Goal: Information Seeking & Learning: Learn about a topic

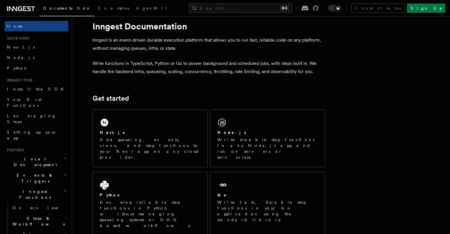
scroll to position [13, 0]
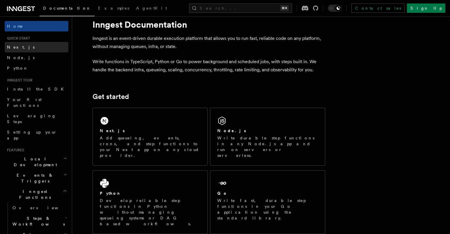
click at [19, 44] on span "Next.js" at bounding box center [21, 47] width 28 height 6
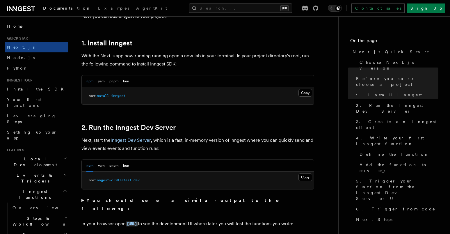
scroll to position [304, 0]
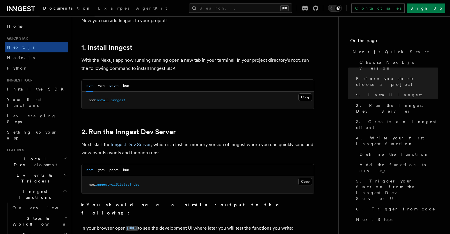
click at [112, 86] on button "pnpm" at bounding box center [113, 86] width 9 height 12
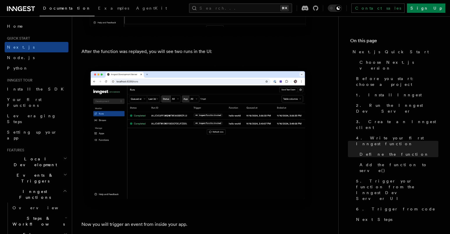
scroll to position [2721, 0]
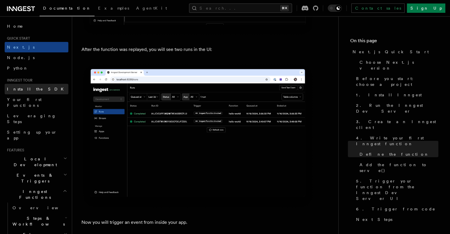
click at [35, 87] on link "Install the SDK" at bounding box center [37, 89] width 64 height 10
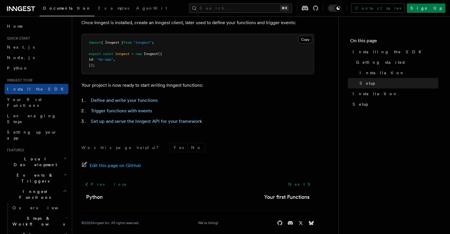
scroll to position [250, 0]
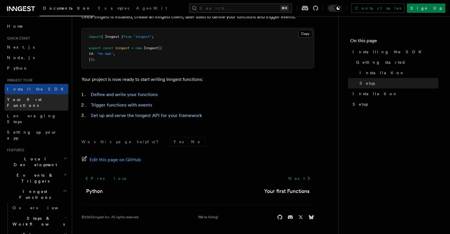
click at [41, 98] on span "Your first Functions" at bounding box center [24, 102] width 35 height 10
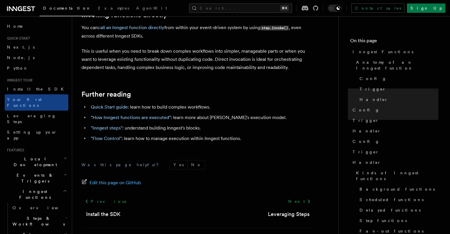
scroll to position [1193, 0]
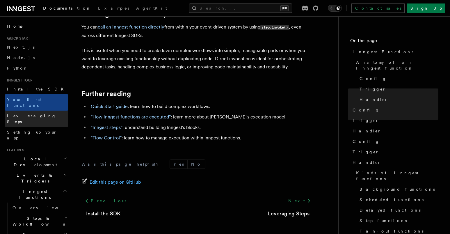
click at [37, 113] on span "Leveraging Steps" at bounding box center [31, 118] width 49 height 10
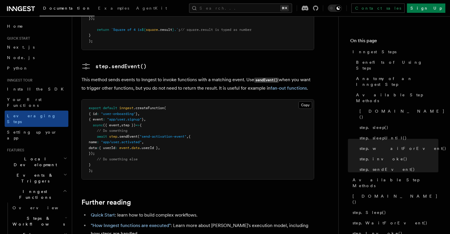
scroll to position [1213, 0]
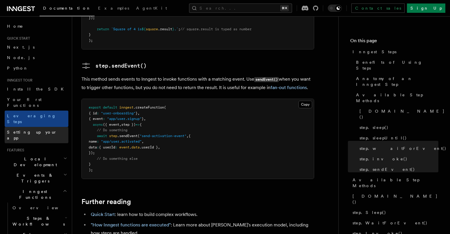
click at [51, 127] on link "Setting up your app" at bounding box center [37, 135] width 64 height 16
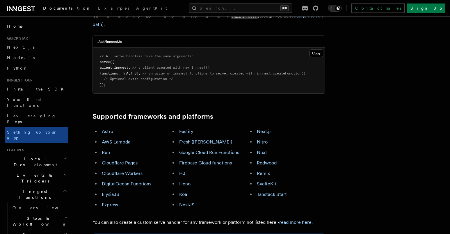
scroll to position [267, 0]
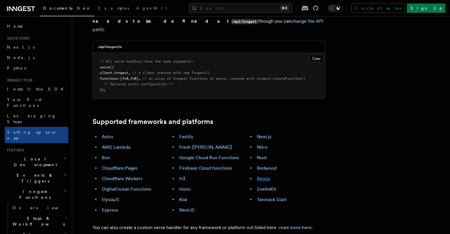
click at [262, 176] on link "Remix" at bounding box center [263, 179] width 13 height 6
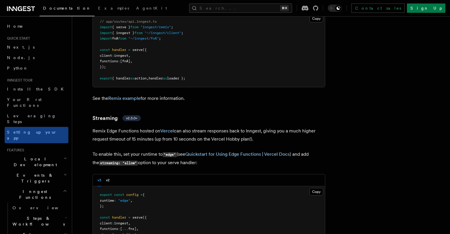
scroll to position [4539, 0]
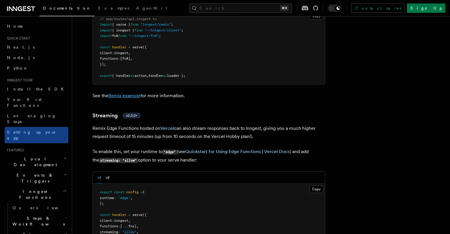
click at [129, 93] on link "Remix example" at bounding box center [124, 96] width 32 height 6
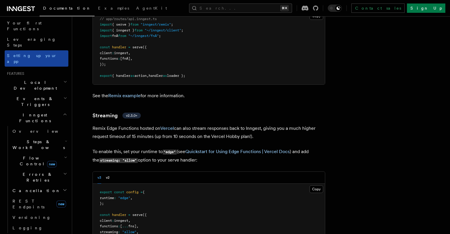
scroll to position [77, 0]
click at [64, 112] on icon "button" at bounding box center [65, 114] width 4 height 5
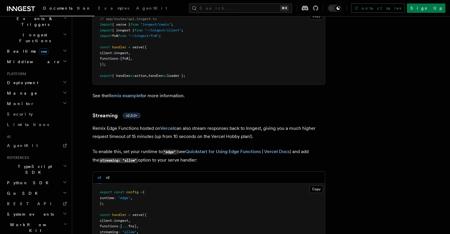
scroll to position [158, 0]
click at [53, 217] on h2 "Workflow Kit" at bounding box center [37, 225] width 64 height 16
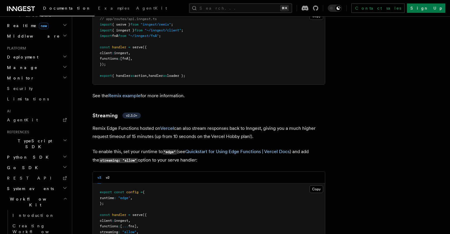
scroll to position [211, 0]
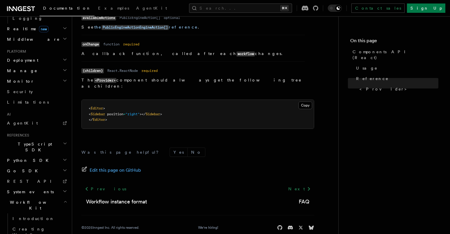
scroll to position [295, 0]
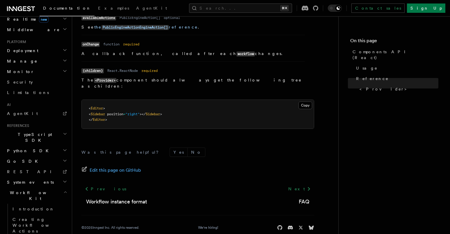
click at [63, 131] on icon "button" at bounding box center [65, 133] width 4 height 5
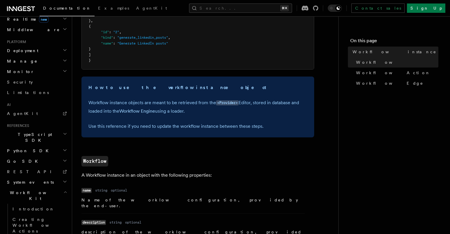
scroll to position [177, 0]
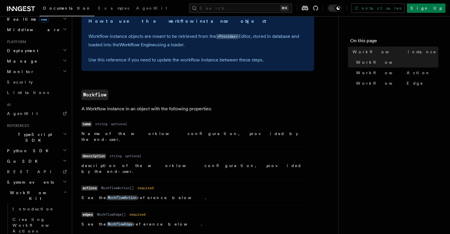
scroll to position [242, 0]
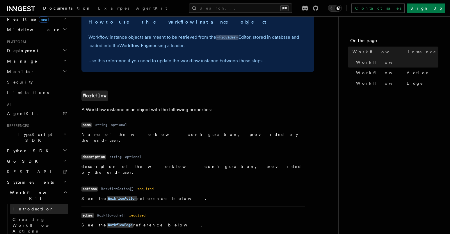
click at [51, 204] on link "Introduction" at bounding box center [39, 209] width 58 height 10
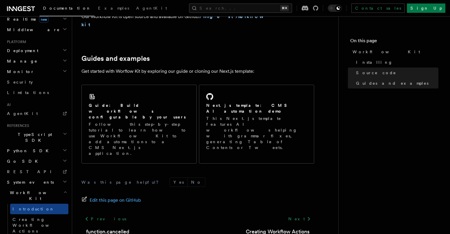
scroll to position [384, 0]
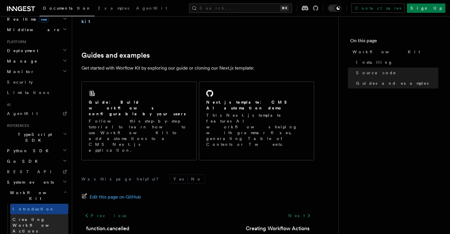
click at [50, 217] on span "Creating Workflow Actions" at bounding box center [38, 225] width 51 height 16
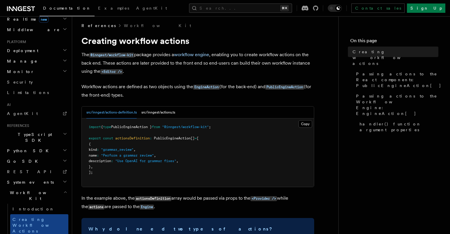
scroll to position [5, 0]
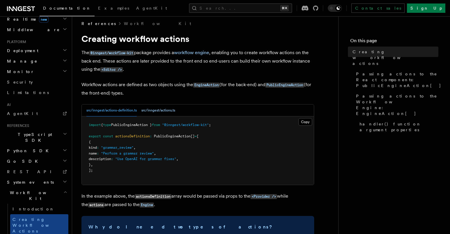
click at [166, 108] on button "src/inngest/actions.ts" at bounding box center [158, 110] width 34 height 12
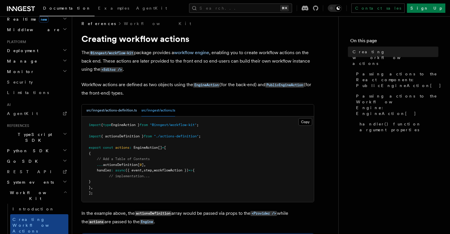
click at [105, 108] on button "src/inngest/actions-definition.ts" at bounding box center [111, 110] width 50 height 12
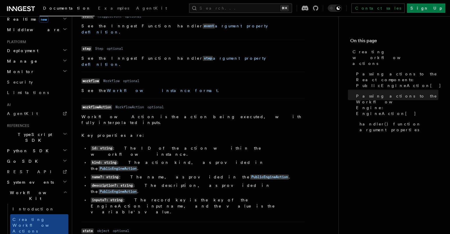
scroll to position [805, 0]
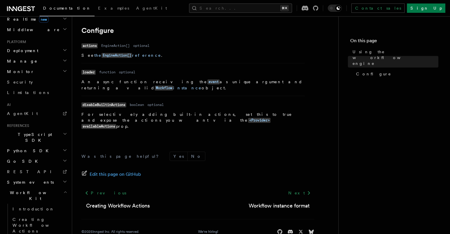
scroll to position [219, 0]
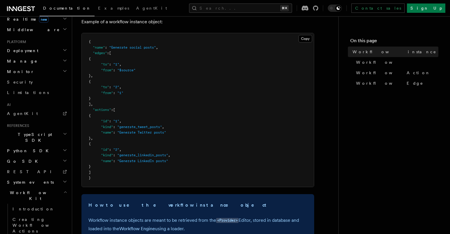
scroll to position [59, 0]
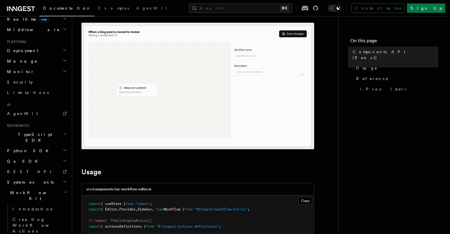
scroll to position [56, 0]
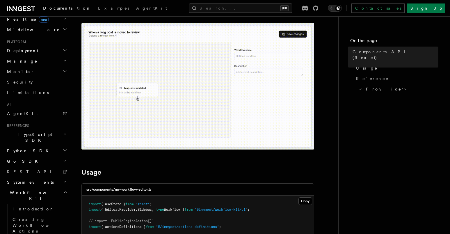
click at [65, 179] on icon "button" at bounding box center [65, 181] width 5 height 5
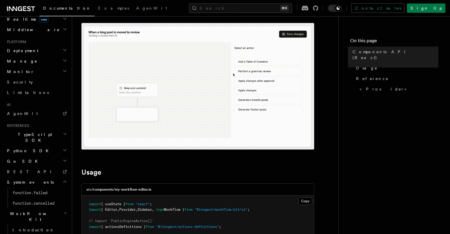
click at [65, 179] on icon "button" at bounding box center [65, 181] width 5 height 5
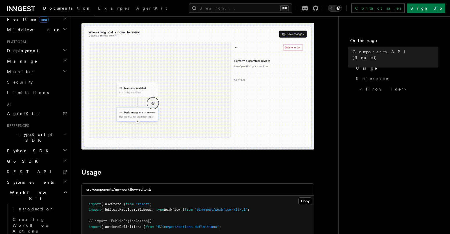
click at [64, 131] on icon "button" at bounding box center [65, 133] width 4 height 5
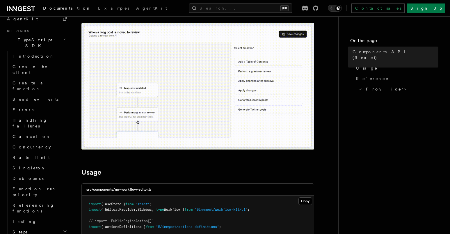
scroll to position [394, 0]
